Goal: Information Seeking & Learning: Learn about a topic

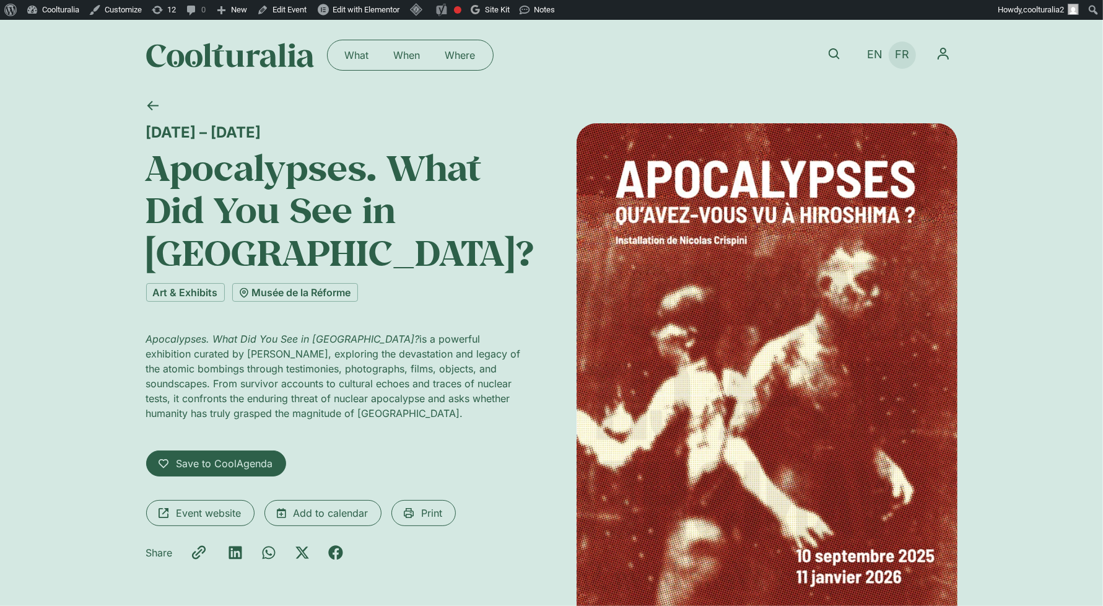
click at [904, 56] on span "FR" at bounding box center [902, 54] width 14 height 13
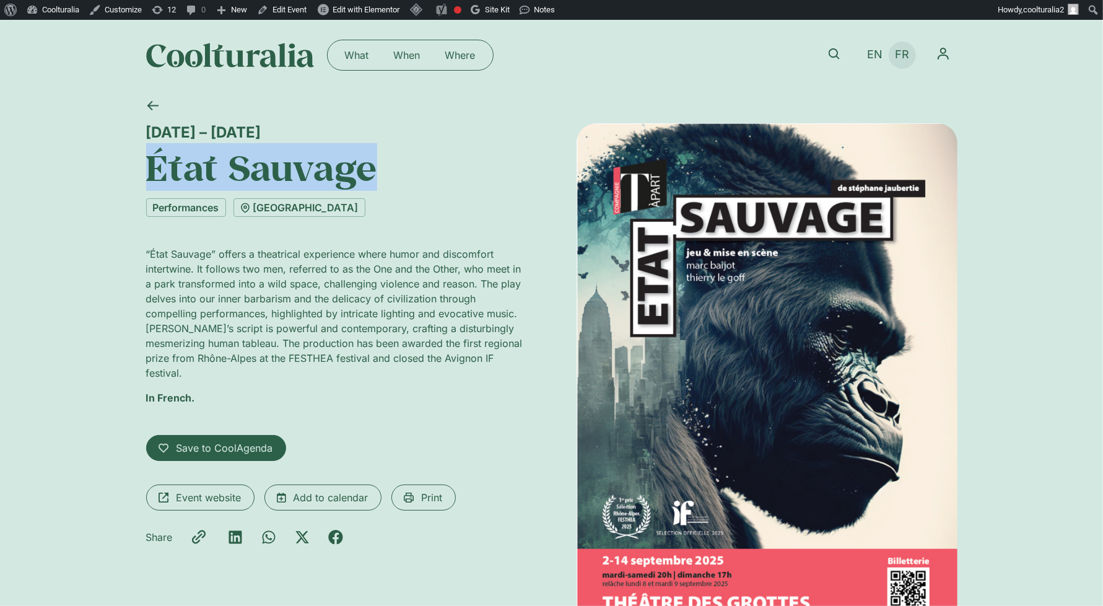
click at [902, 53] on span "FR" at bounding box center [902, 54] width 14 height 13
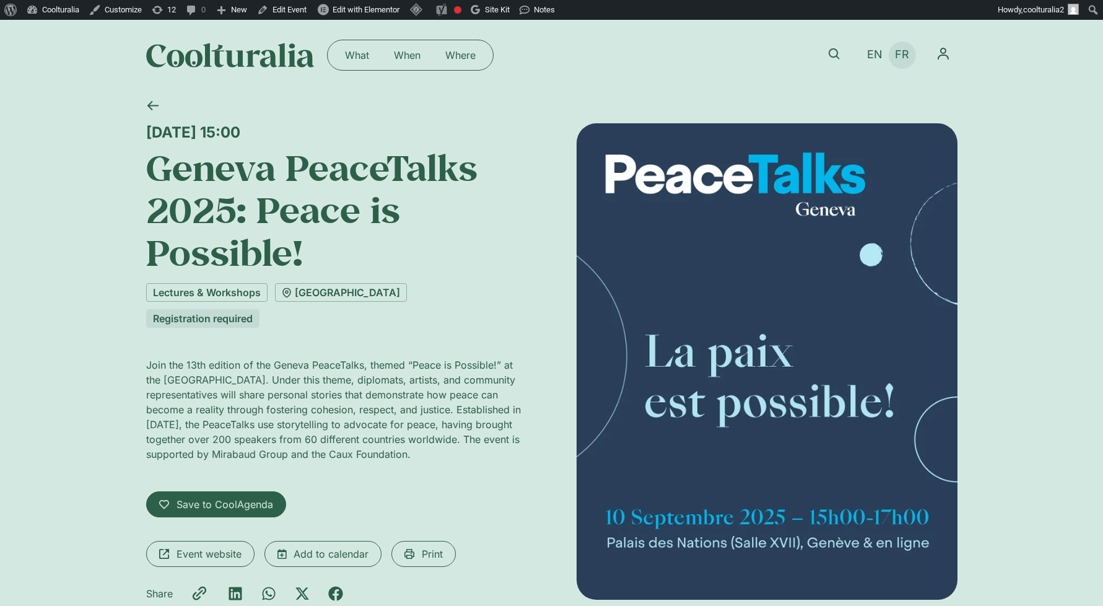
click at [902, 56] on span "FR" at bounding box center [902, 54] width 14 height 13
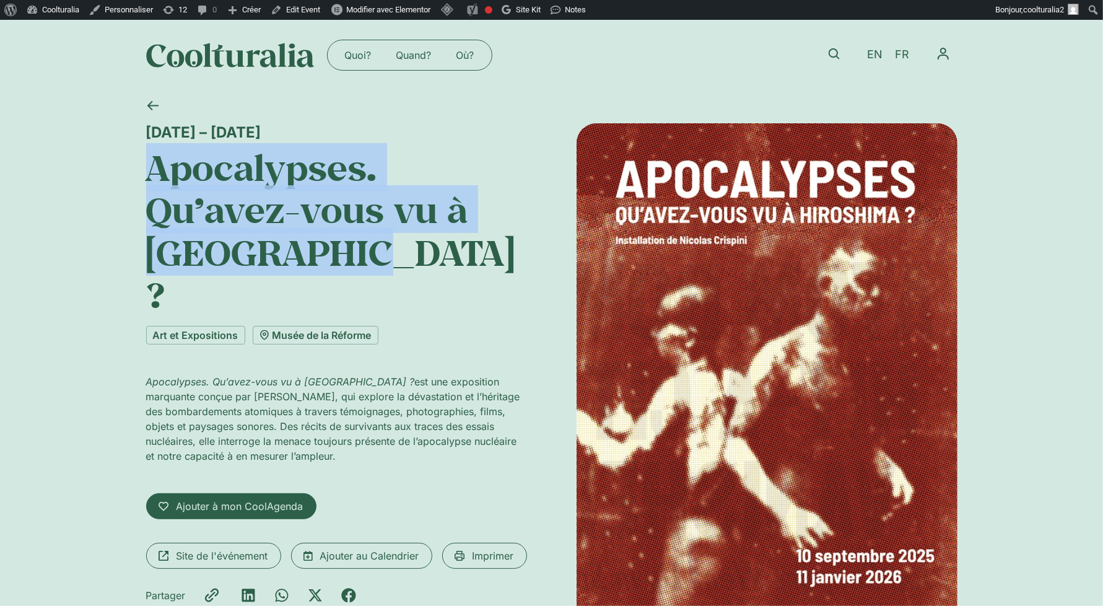
drag, startPoint x: 367, startPoint y: 256, endPoint x: 142, endPoint y: 171, distance: 239.7
click at [142, 171] on div "[DATE] – [DATE] Apocalypses. Qu’avez-vous vu à [GEOGRAPHIC_DATA] ? Art et Expos…" at bounding box center [551, 403] width 1103 height 627
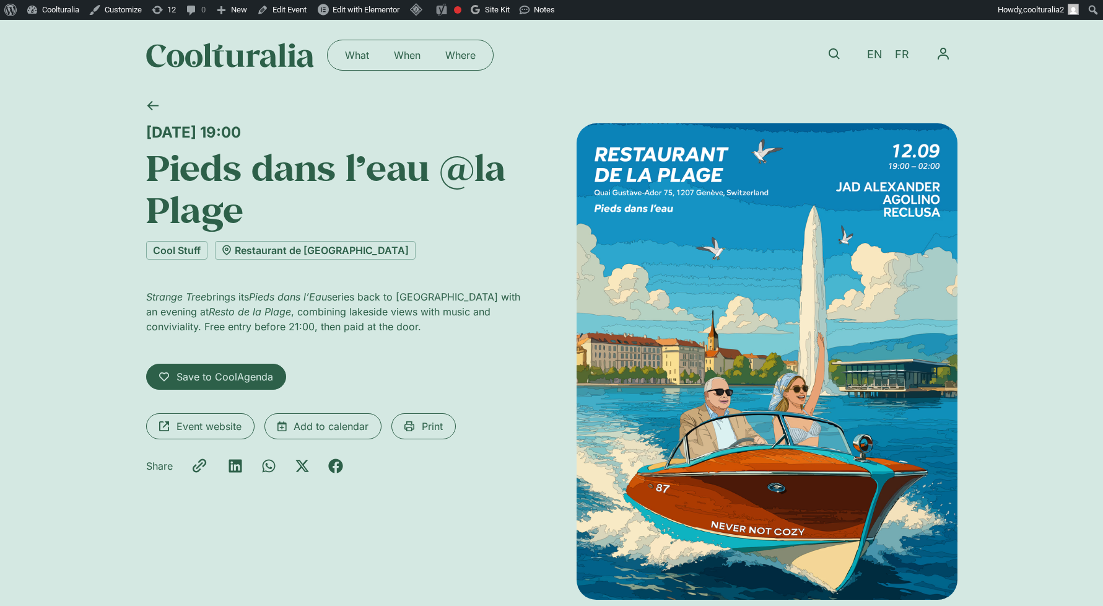
click at [904, 51] on span "FR" at bounding box center [902, 54] width 14 height 13
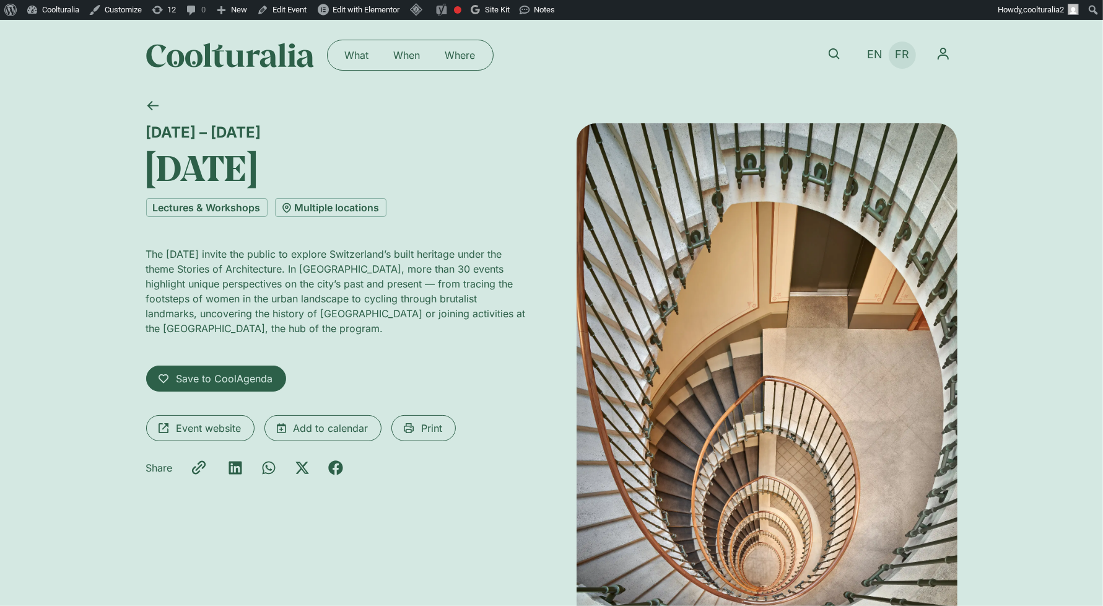
click at [896, 55] on span "FR" at bounding box center [902, 54] width 14 height 13
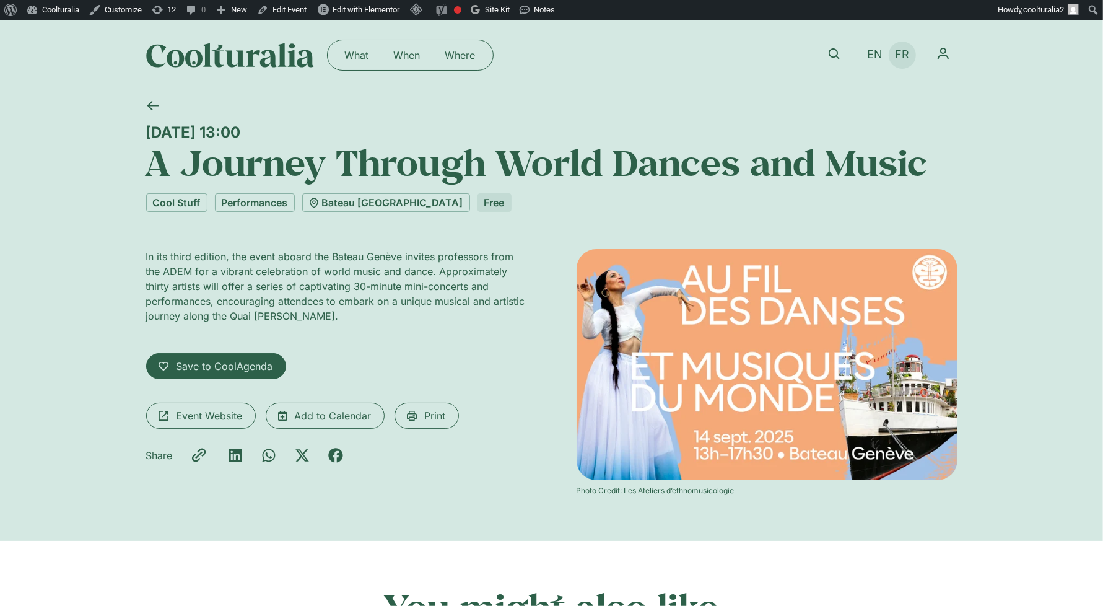
click at [899, 50] on span "FR" at bounding box center [902, 54] width 14 height 13
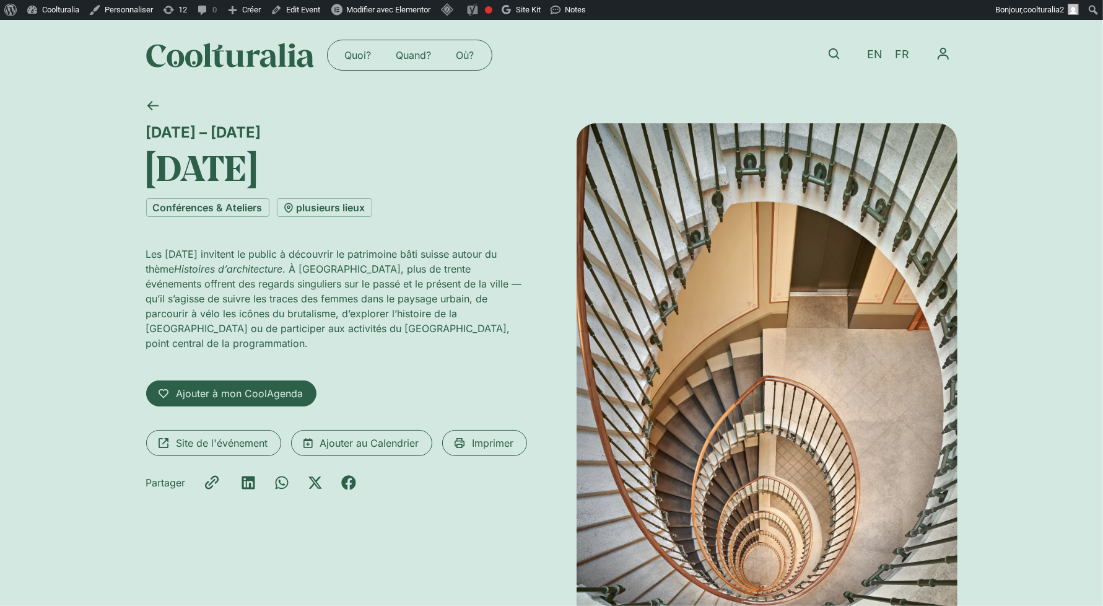
drag, startPoint x: 341, startPoint y: 266, endPoint x: 134, endPoint y: 188, distance: 221.7
click at [134, 188] on div "12 – 14 septembre Journées européennes du patrimoine Conférences & Ateliers plu…" at bounding box center [551, 389] width 1103 height 599
copy h1 "Journées européennes du patrimoine"
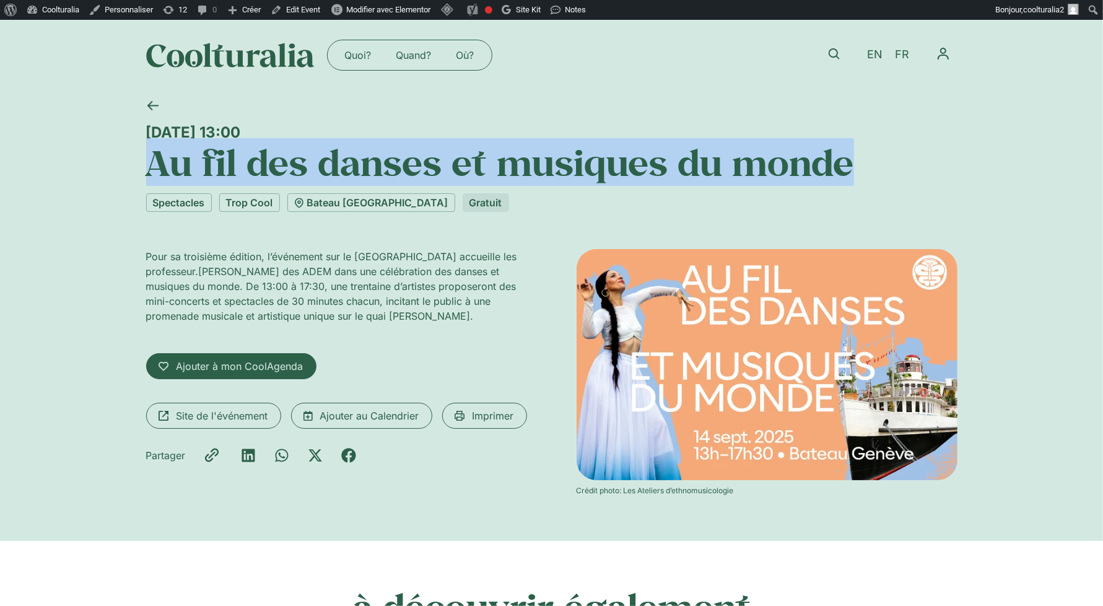
drag, startPoint x: 853, startPoint y: 161, endPoint x: 150, endPoint y: 162, distance: 703.6
click at [150, 162] on h1 "Au fil des danses et musiques du monde" at bounding box center [551, 162] width 811 height 42
copy h1 "Au fil des danses et musiques du monde"
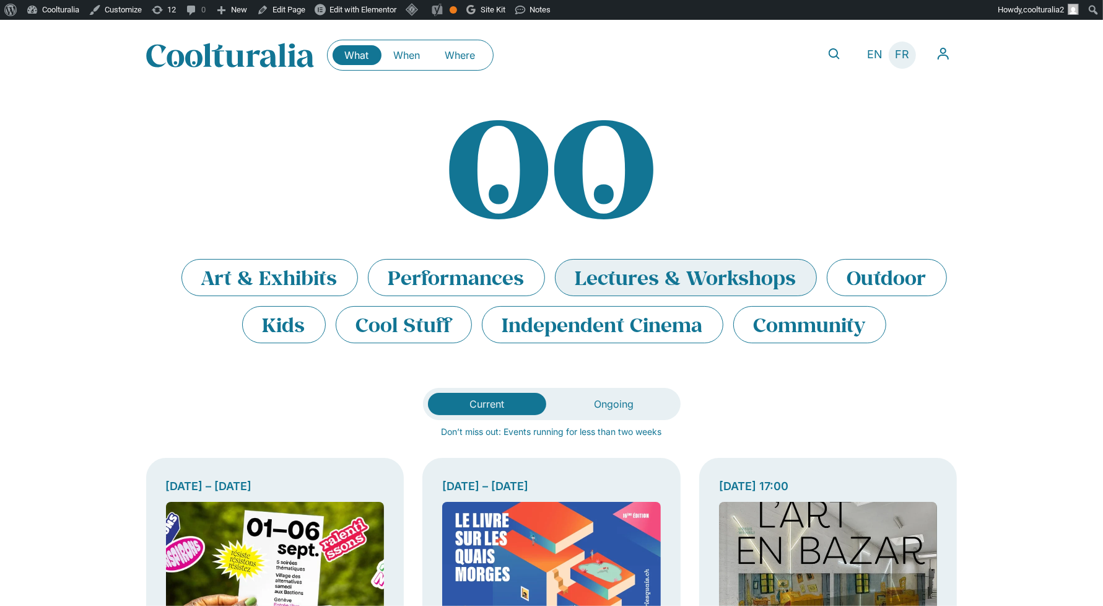
click at [897, 50] on span "FR" at bounding box center [902, 54] width 14 height 13
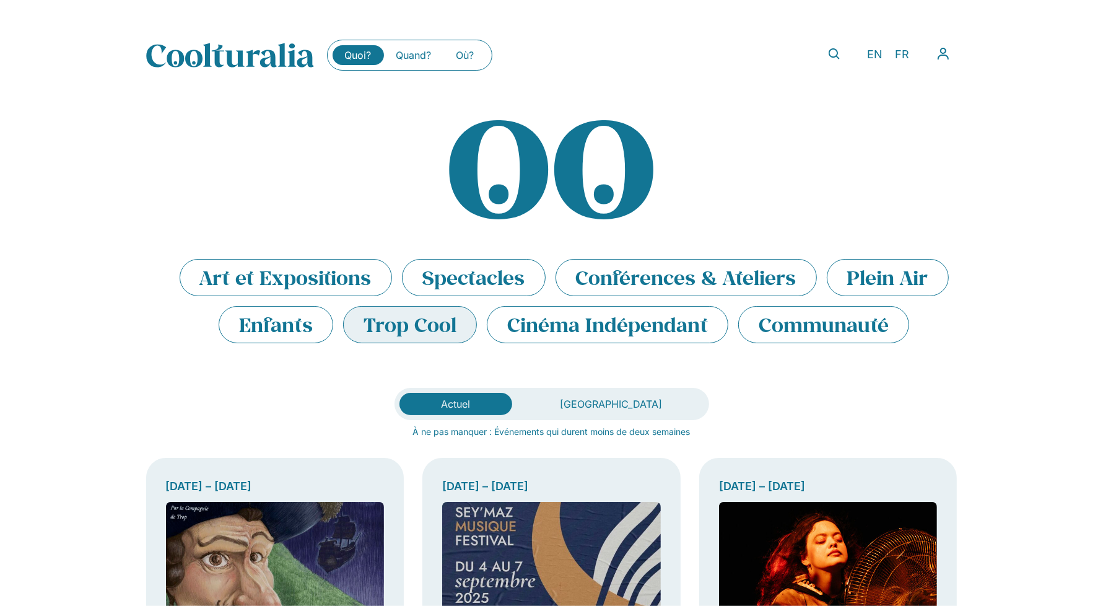
click at [394, 320] on li "Trop Cool" at bounding box center [410, 324] width 134 height 37
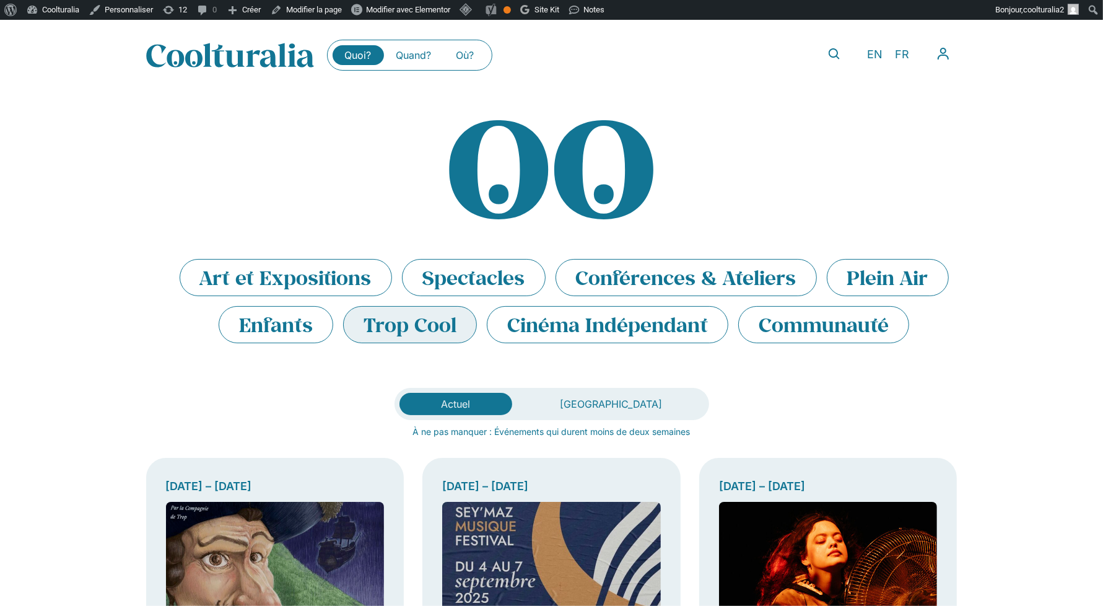
click at [396, 314] on li "Trop Cool" at bounding box center [410, 324] width 134 height 37
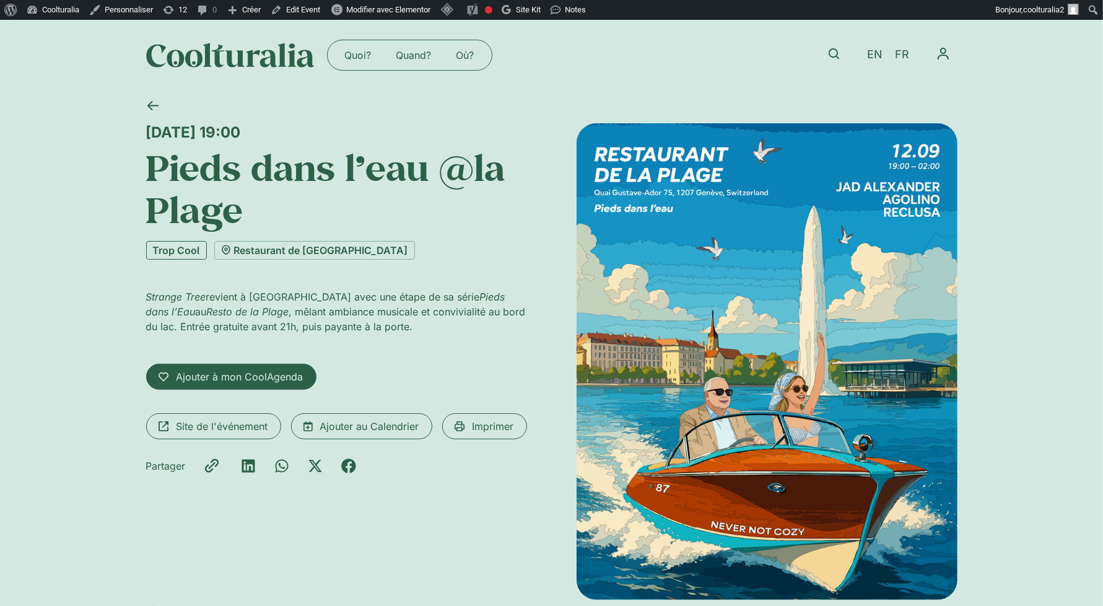
click at [193, 245] on link "Trop Cool" at bounding box center [176, 250] width 61 height 19
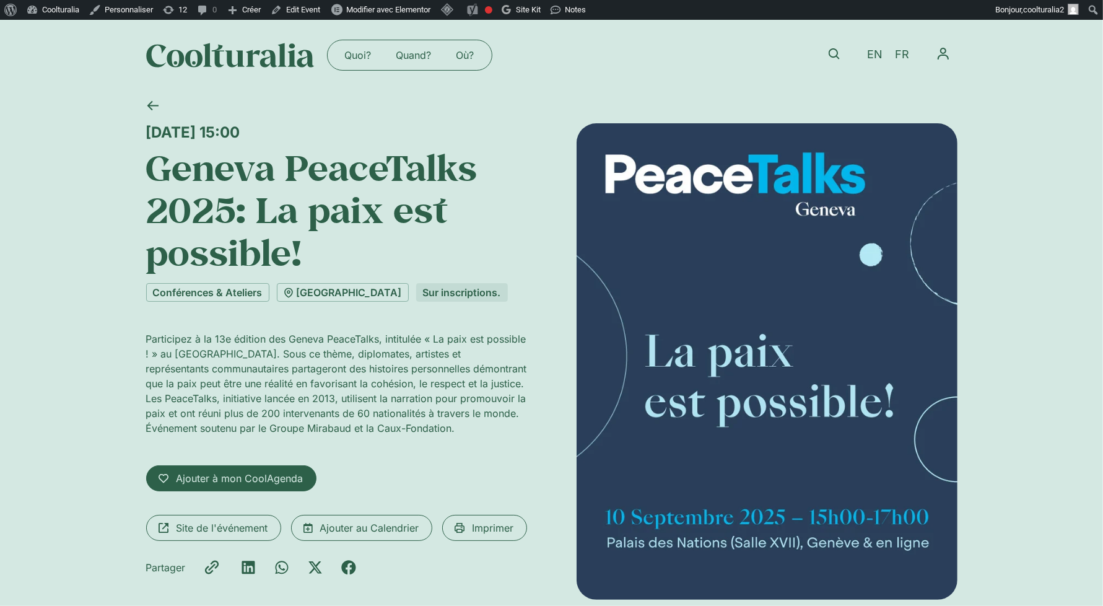
drag, startPoint x: 375, startPoint y: 133, endPoint x: 147, endPoint y: 131, distance: 227.9
click at [147, 131] on div "Mercredi 10 septembre, 15:00" at bounding box center [336, 132] width 381 height 18
copy div "Mercredi 10 septembre, 15:00"
click at [869, 50] on span "EN" at bounding box center [874, 54] width 15 height 13
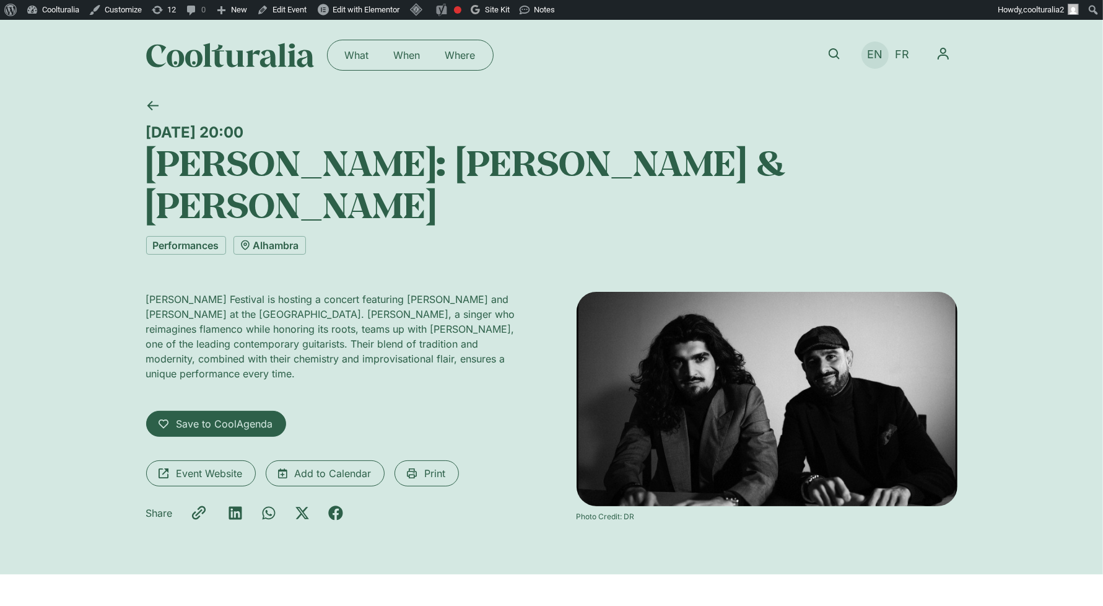
click at [874, 53] on span "EN" at bounding box center [874, 54] width 15 height 13
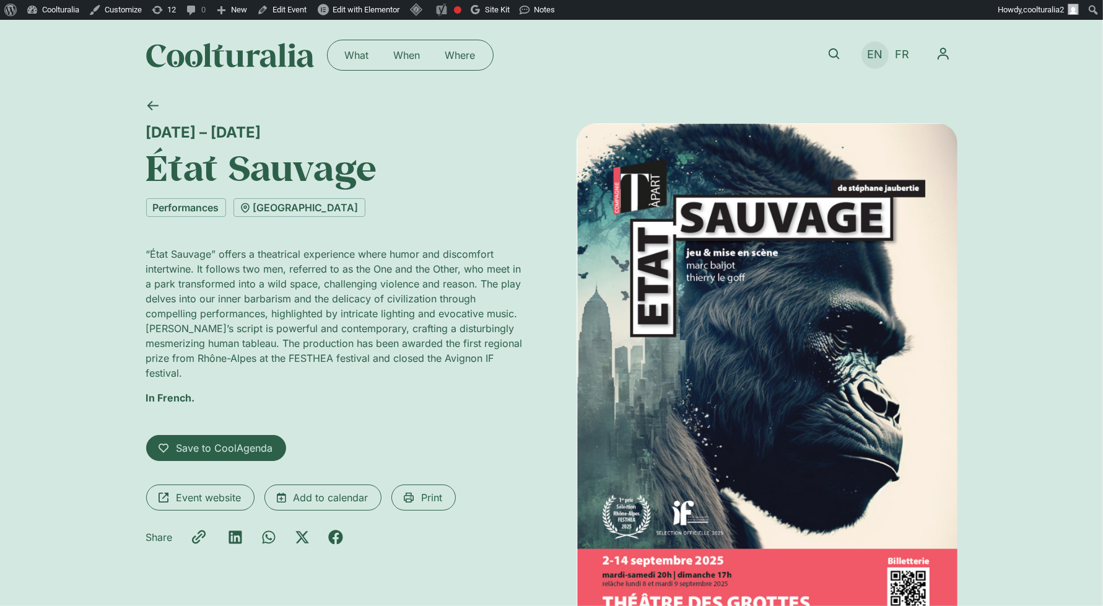
click at [882, 57] on span "EN" at bounding box center [874, 54] width 15 height 13
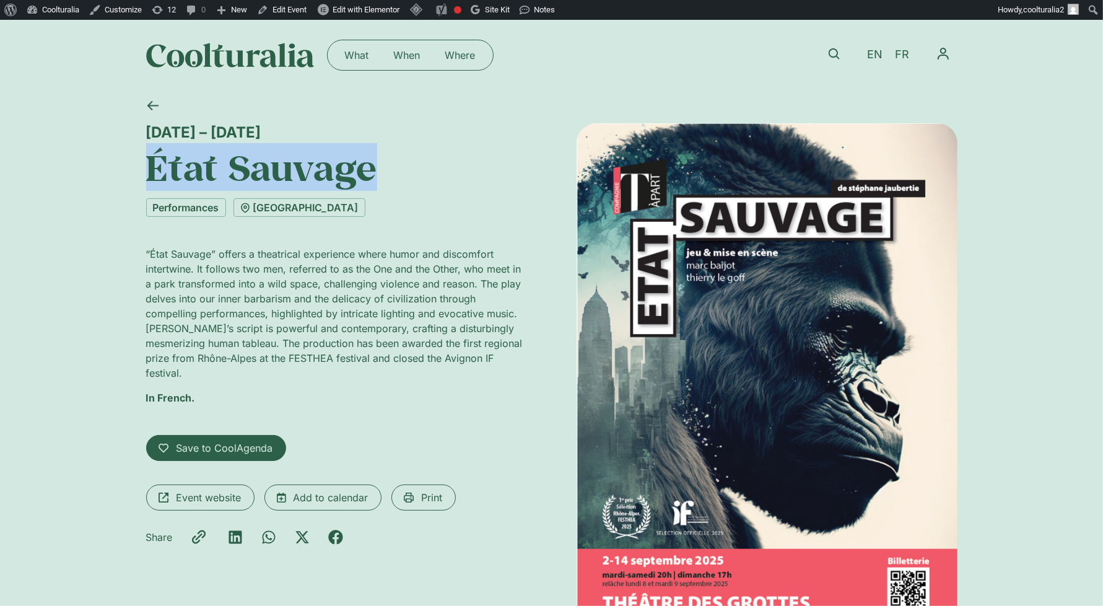
drag, startPoint x: 362, startPoint y: 169, endPoint x: 146, endPoint y: 160, distance: 215.7
click at [146, 160] on h1 "État Sauvage" at bounding box center [336, 167] width 381 height 42
copy h1 "État Sauvage"
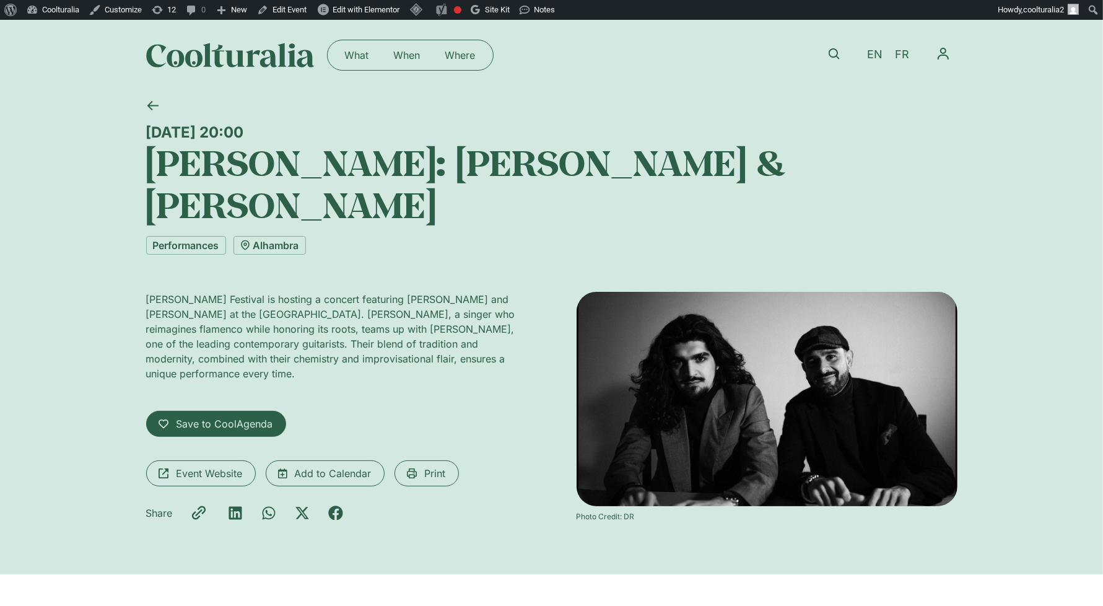
click at [592, 179] on h1 "La Bâtie: Israel Fernández & Diego del Morao" at bounding box center [551, 183] width 811 height 85
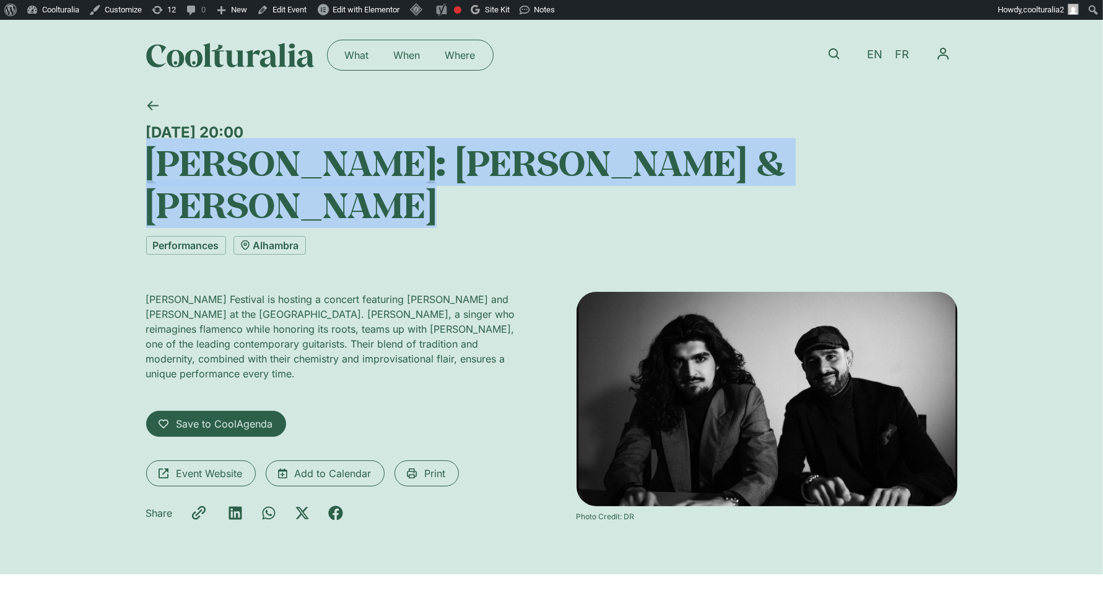
drag, startPoint x: 928, startPoint y: 164, endPoint x: 151, endPoint y: 142, distance: 777.0
click at [151, 142] on h1 "La Bâtie: Israel Fernández & Diego del Morao" at bounding box center [551, 183] width 811 height 85
copy h1 "La Bâtie: Israel Fernández & Diego del Morao"
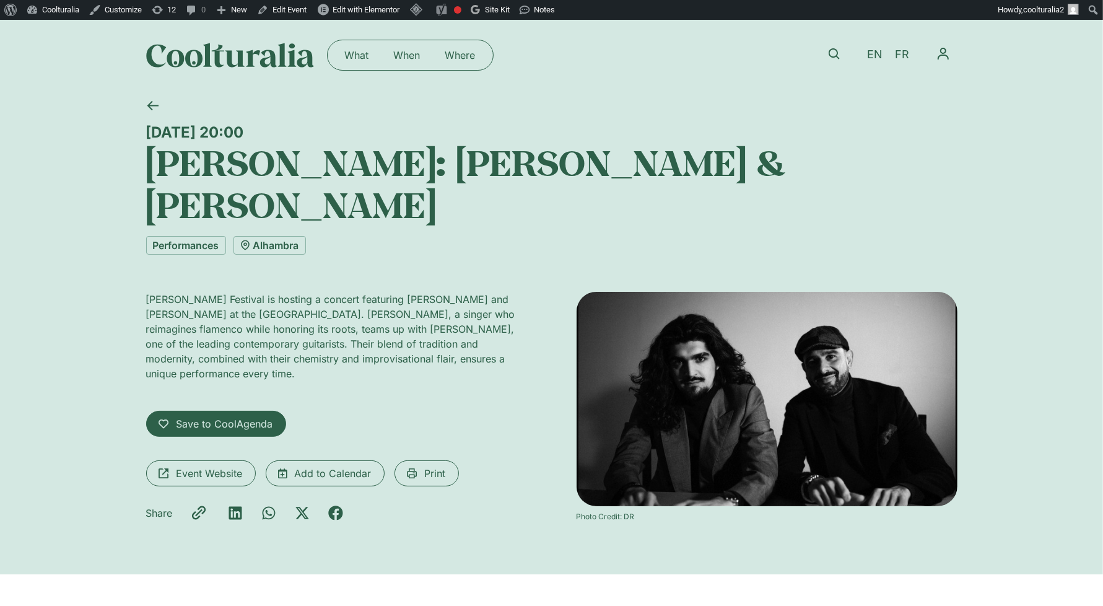
click at [321, 134] on div "Wednesday 10 September, 20:00" at bounding box center [551, 132] width 811 height 18
drag, startPoint x: 376, startPoint y: 125, endPoint x: 150, endPoint y: 126, distance: 226.1
click at [150, 126] on div "Wednesday 10 September, 20:00" at bounding box center [551, 132] width 811 height 18
copy div "Wednesday 10 September, 20:00"
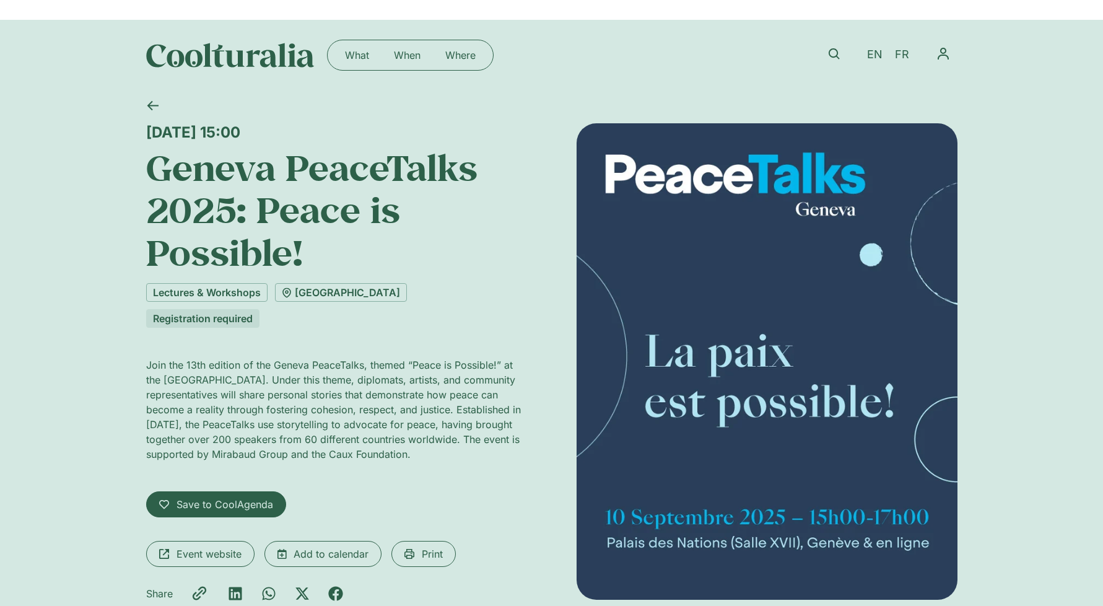
click at [350, 129] on div "[DATE] 15:00" at bounding box center [336, 132] width 381 height 18
